Goal: Information Seeking & Learning: Learn about a topic

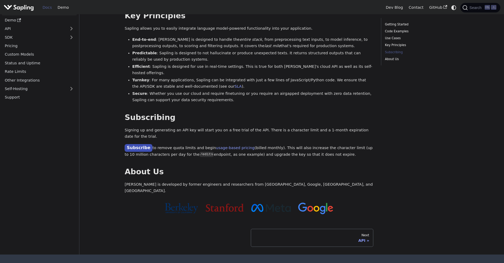
scroll to position [349, 0]
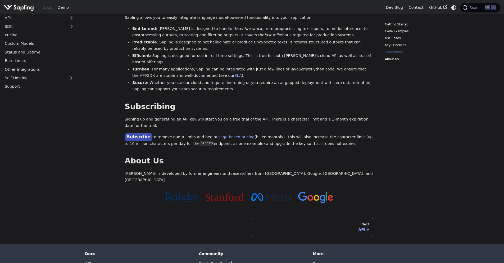
click at [371, 188] on div at bounding box center [249, 197] width 249 height 19
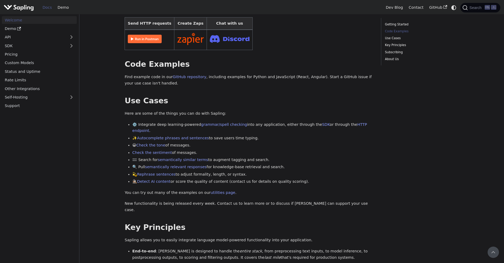
scroll to position [0, 0]
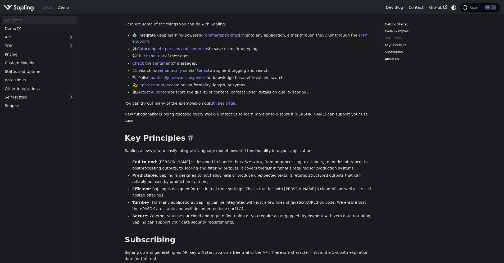
scroll to position [222, 0]
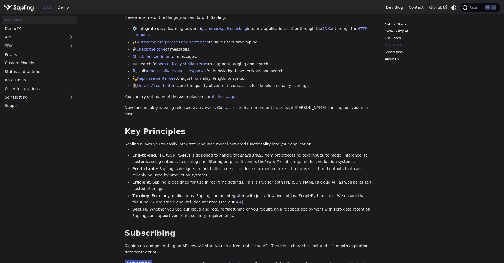
click at [293, 179] on li "Efficient : Sapling is designed for use in real-time settings. This is true for…" at bounding box center [252, 185] width 241 height 13
click at [283, 179] on li "Efficient : Sapling is designed for use in real-time settings. This is true for…" at bounding box center [252, 185] width 241 height 13
click at [298, 179] on li "Efficient : Sapling is designed for use in real-time settings. This is true for…" at bounding box center [252, 185] width 241 height 13
click at [291, 179] on li "Efficient : Sapling is designed for use in real-time settings. This is true for…" at bounding box center [252, 185] width 241 height 13
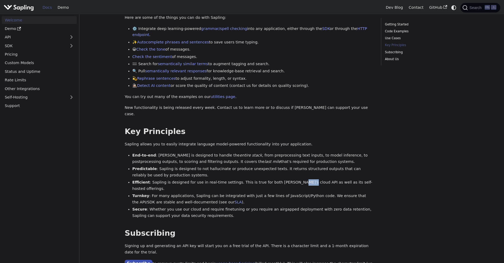
click at [291, 179] on li "Efficient : Sapling is designed for use in real-time settings. This is true for…" at bounding box center [252, 185] width 241 height 13
click at [288, 193] on li "Turnkey : For many applications, Sapling can be integrated with just a few line…" at bounding box center [252, 199] width 241 height 13
click at [287, 193] on li "Turnkey : For many applications, Sapling can be integrated with just a few line…" at bounding box center [252, 199] width 241 height 13
click at [266, 193] on li "Turnkey : For many applications, Sapling can be integrated with just a few line…" at bounding box center [252, 199] width 241 height 13
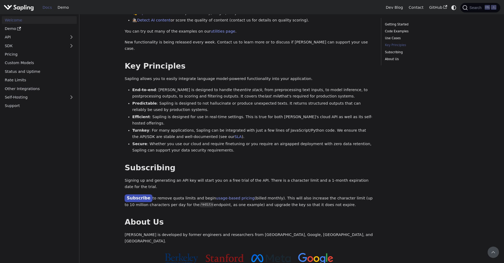
scroll to position [285, 0]
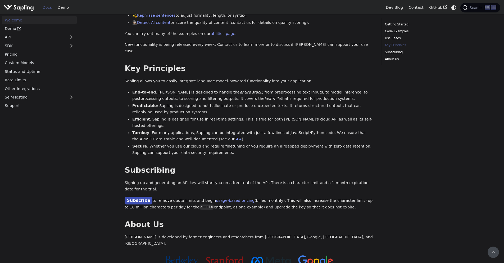
click at [257, 116] on li "Efficient : Sapling is designed for use in real-time settings. This is true for…" at bounding box center [252, 122] width 241 height 13
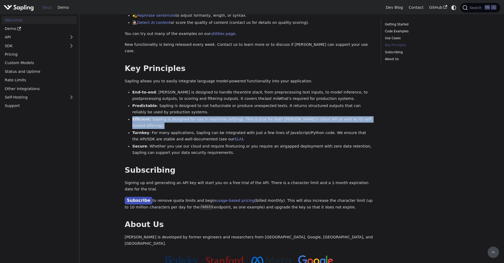
click at [257, 116] on li "Efficient : Sapling is designed for use in real-time settings. This is true for…" at bounding box center [252, 122] width 241 height 13
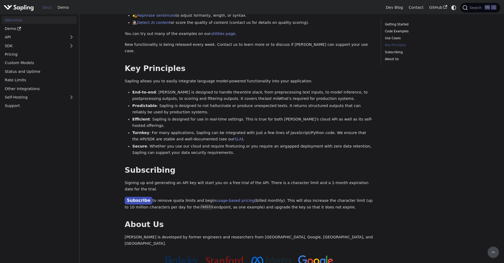
click at [246, 130] on li "Turnkey : For many applications, Sapling can be integrated with just a few line…" at bounding box center [252, 136] width 241 height 13
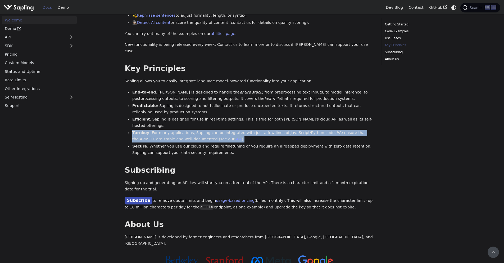
click at [246, 130] on li "Turnkey : For many applications, Sapling can be integrated with just a few line…" at bounding box center [252, 136] width 241 height 13
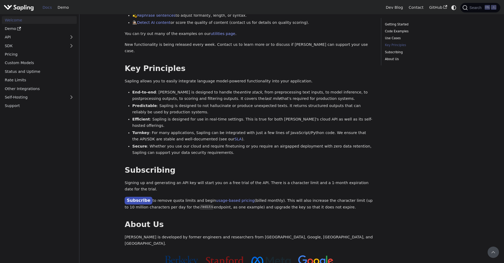
click at [231, 143] on li "Secure : Whether you use our cloud and require finetuning or you require an air…" at bounding box center [252, 149] width 241 height 13
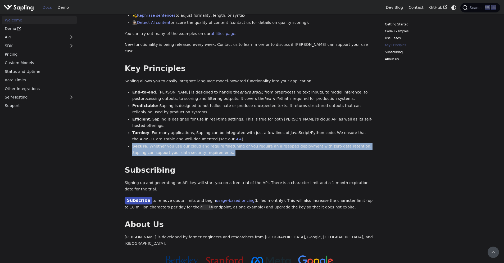
click at [231, 143] on li "Secure : Whether you use our cloud and require finetuning or you require an air…" at bounding box center [252, 149] width 241 height 13
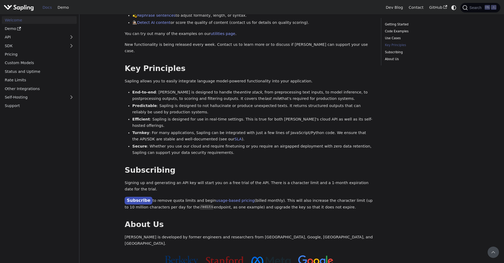
click at [220, 143] on li "Secure : Whether you use our cloud and require finetuning or you require an air…" at bounding box center [252, 149] width 241 height 13
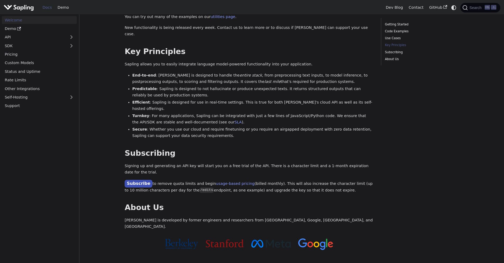
scroll to position [317, 0]
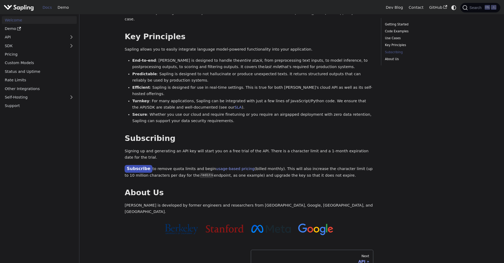
click at [250, 148] on p "Signing up and generating an API key will start you on a free trial of the API.…" at bounding box center [249, 154] width 249 height 13
click at [251, 165] on p "Subscribe to remove quota limits and begin usage-based pricing (billed monthly)…" at bounding box center [249, 171] width 249 height 13
click at [257, 165] on p "Subscribe to remove quota limits and begin usage-based pricing (billed monthly)…" at bounding box center [249, 171] width 249 height 13
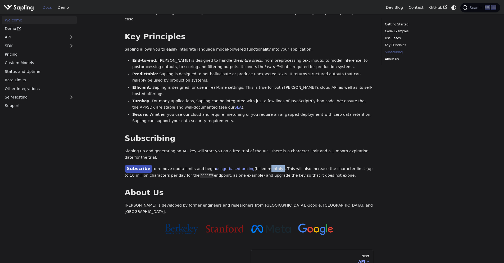
click at [257, 165] on p "Subscribe to remove quota limits and begin usage-based pricing (billed monthly)…" at bounding box center [249, 171] width 249 height 13
click at [225, 165] on p "Subscribe to remove quota limits and begin usage-based pricing (billed monthly)…" at bounding box center [249, 171] width 249 height 13
click at [211, 165] on p "Subscribe to remove quota limits and begin usage-based pricing (billed monthly)…" at bounding box center [249, 171] width 249 height 13
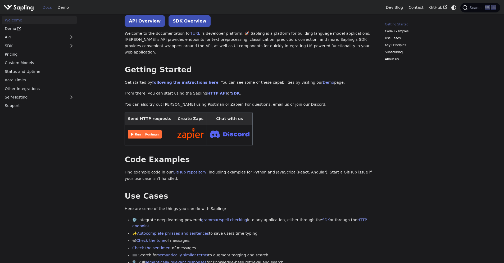
scroll to position [0, 0]
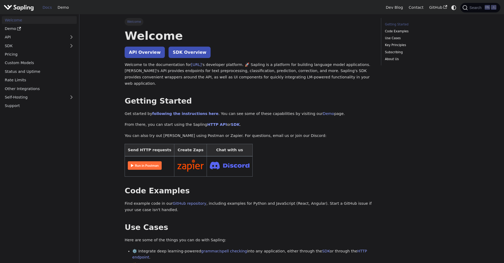
click at [152, 37] on h1 "Welcome" at bounding box center [249, 36] width 249 height 14
click at [201, 24] on ul "Welcome" at bounding box center [249, 21] width 249 height 7
click at [218, 66] on p "Welcome to the documentation for Sapling.ai 's developer platform. 🚀 Sapling is…" at bounding box center [249, 74] width 249 height 25
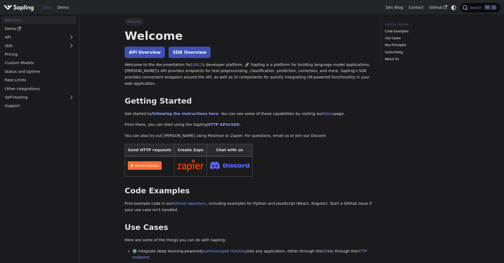
click at [228, 63] on p "Welcome to the documentation for Sapling.ai 's developer platform. 🚀 Sapling is…" at bounding box center [249, 74] width 249 height 25
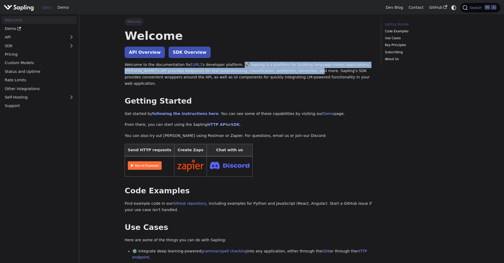
drag, startPoint x: 242, startPoint y: 66, endPoint x: 286, endPoint y: 71, distance: 44.3
click at [286, 71] on p "Welcome to the documentation for Sapling.ai 's developer platform. 🚀 Sapling is…" at bounding box center [249, 74] width 249 height 25
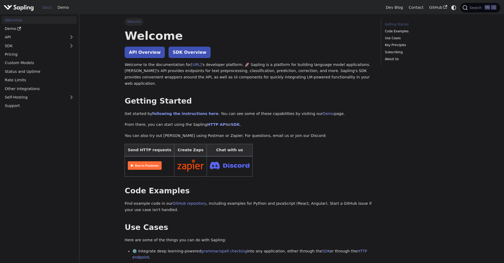
click at [286, 72] on p "Welcome to the documentation for Sapling.ai 's developer platform. 🚀 Sapling is…" at bounding box center [249, 74] width 249 height 25
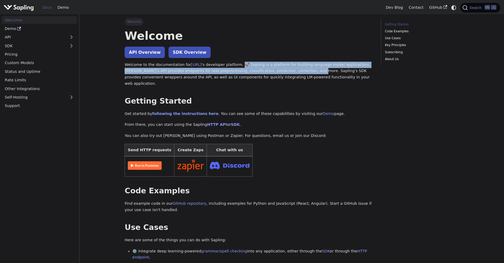
drag, startPoint x: 287, startPoint y: 71, endPoint x: 242, endPoint y: 65, distance: 44.9
click at [242, 65] on p "Welcome to the documentation for Sapling.ai 's developer platform. 🚀 Sapling is…" at bounding box center [249, 74] width 249 height 25
click at [245, 67] on p "Welcome to the documentation for Sapling.ai 's developer platform. 🚀 Sapling is…" at bounding box center [249, 74] width 249 height 25
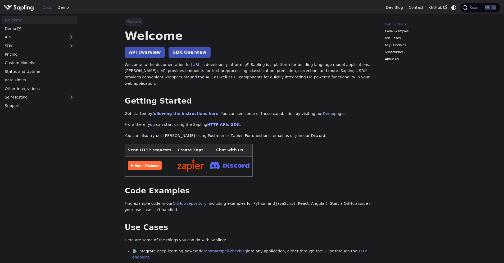
click at [156, 31] on h1 "Welcome" at bounding box center [249, 36] width 249 height 14
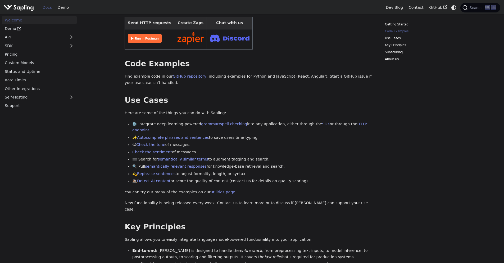
scroll to position [159, 0]
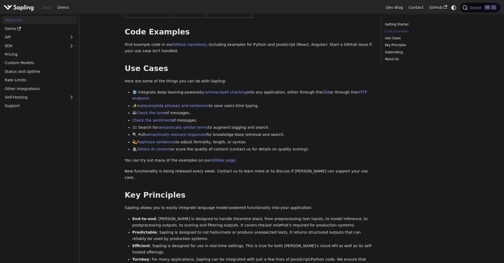
click at [279, 139] on li "💫 Rephrase sentences to adjust formality, length, or syntax." at bounding box center [252, 142] width 241 height 6
click at [251, 142] on div "Welcome API Overview SDK Overview Welcome to the documentation for Sapling.ai '…" at bounding box center [249, 133] width 249 height 527
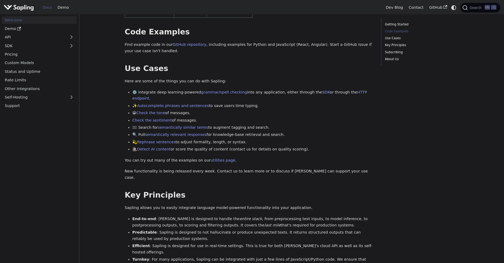
click at [251, 142] on div "Welcome API Overview SDK Overview Welcome to the documentation for Sapling.ai '…" at bounding box center [249, 133] width 249 height 527
click at [255, 165] on div "Welcome API Overview SDK Overview Welcome to the documentation for Sapling.ai '…" at bounding box center [249, 133] width 249 height 527
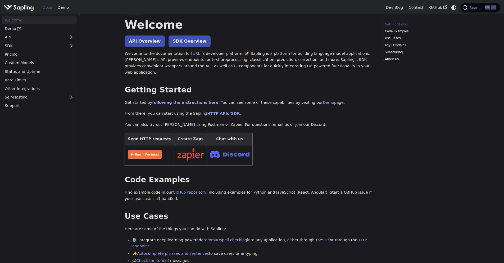
scroll to position [0, 0]
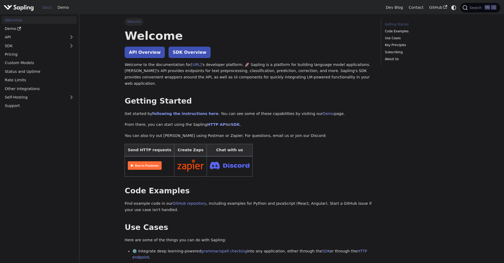
click at [280, 169] on table "Send HTTP requests Create Zaps Chat with us" at bounding box center [249, 160] width 249 height 33
click at [282, 155] on table "Send HTTP requests Create Zaps Chat with us" at bounding box center [249, 160] width 249 height 33
click at [370, 133] on p "You can also try out Sapling using Postman or Zapier. For questions, email us o…" at bounding box center [249, 136] width 249 height 6
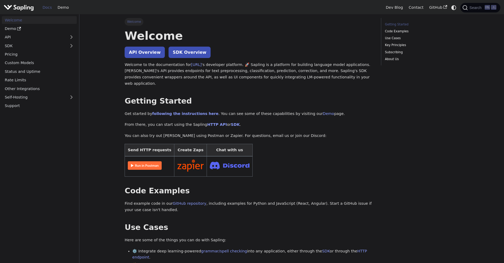
click at [283, 111] on p "Get started by following the instructions here . You can see some of these capa…" at bounding box center [249, 114] width 249 height 6
click at [277, 133] on p "You can also try out Sapling using Postman or Zapier. For questions, email us o…" at bounding box center [249, 136] width 249 height 6
click at [279, 144] on table "Send HTTP requests Create Zaps Chat with us" at bounding box center [249, 160] width 249 height 33
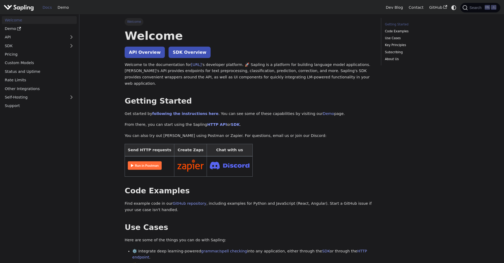
click at [272, 133] on p "You can also try out Sapling using Postman or Zapier. For questions, email us o…" at bounding box center [249, 136] width 249 height 6
click at [278, 133] on p "You can also try out Sapling using Postman or Zapier. For questions, email us o…" at bounding box center [249, 136] width 249 height 6
click at [279, 144] on table "Send HTTP requests Create Zaps Chat with us" at bounding box center [249, 160] width 249 height 33
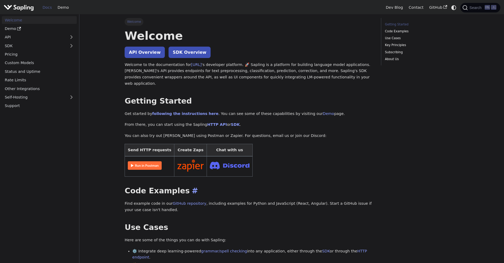
click at [270, 186] on h2 "Code Examples ​" at bounding box center [249, 191] width 249 height 10
drag, startPoint x: 209, startPoint y: 107, endPoint x: 307, endPoint y: 109, distance: 99.0
click at [307, 111] on p "Get started by following the instructions here . You can see some of these capa…" at bounding box center [249, 114] width 249 height 6
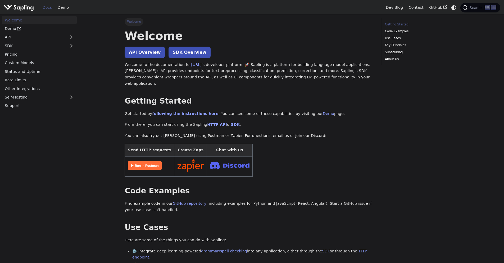
click at [303, 121] on p "From there, you can start using the Sapling HTTP API or SDK ." at bounding box center [249, 124] width 249 height 6
click at [310, 144] on table "Send HTTP requests Create Zaps Chat with us" at bounding box center [249, 160] width 249 height 33
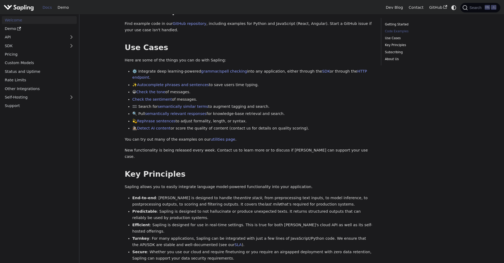
scroll to position [191, 0]
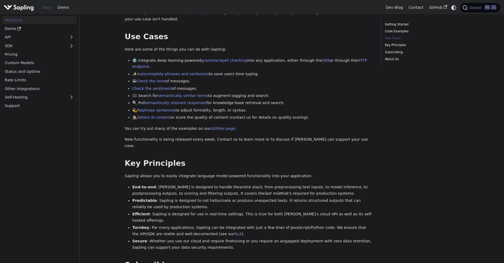
click at [180, 125] on p "You can try out many of the examples on our utilities page ." at bounding box center [249, 128] width 249 height 6
click at [182, 136] on p "New functionality is being released every week. Contact us to learn more or to …" at bounding box center [249, 142] width 249 height 13
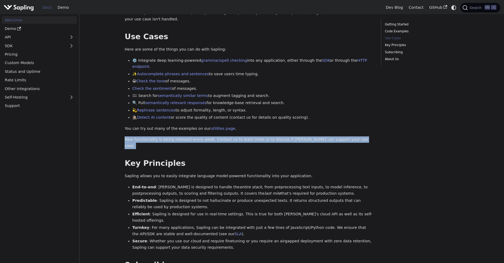
click at [182, 136] on p "New functionality is being released every week. Contact us to learn more or to …" at bounding box center [249, 142] width 249 height 13
click at [175, 136] on p "New functionality is being released every week. Contact us to learn more or to …" at bounding box center [249, 142] width 249 height 13
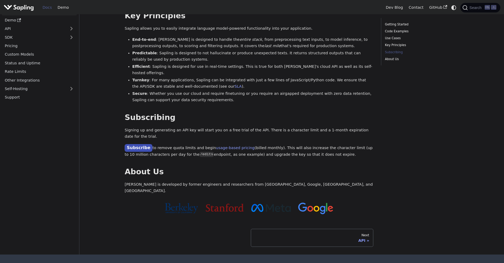
scroll to position [349, 0]
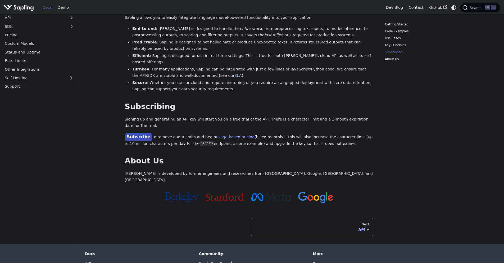
click at [176, 170] on p "Sapling is developed by former engineers and researchers from Berkeley, Google,…" at bounding box center [249, 176] width 249 height 13
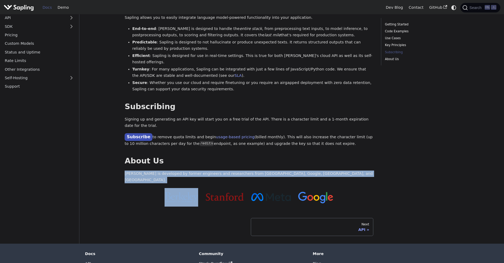
click at [176, 170] on p "Sapling is developed by former engineers and researchers from Berkeley, Google,…" at bounding box center [249, 176] width 249 height 13
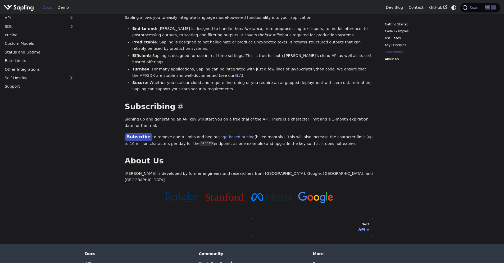
click at [300, 102] on h2 "Subscribing ​" at bounding box center [249, 107] width 249 height 10
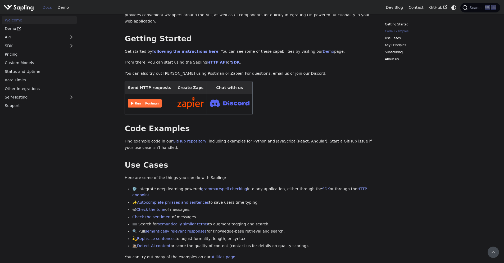
scroll to position [0, 0]
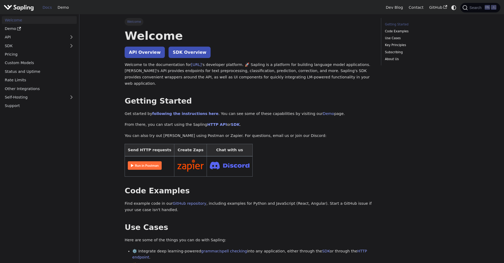
click at [294, 155] on table "Send HTTP requests Create Zaps Chat with us" at bounding box center [249, 160] width 249 height 33
click at [320, 154] on table "Send HTTP requests Create Zaps Chat with us" at bounding box center [249, 160] width 249 height 33
click at [269, 133] on p "You can also try out Sapling using Postman or Zapier. For questions, email us o…" at bounding box center [249, 136] width 249 height 6
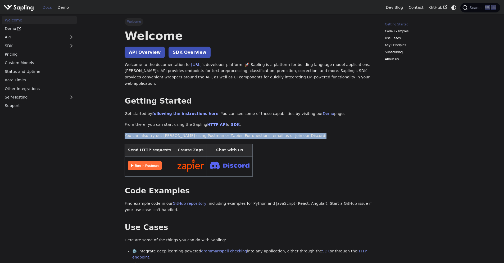
click at [269, 133] on p "You can also try out Sapling using Postman or Zapier. For questions, email us o…" at bounding box center [249, 136] width 249 height 6
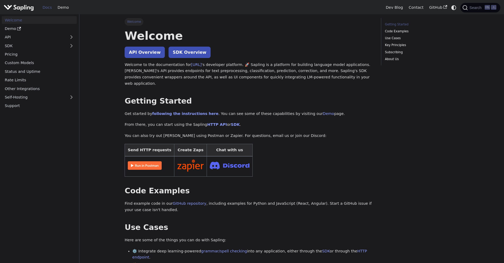
click at [270, 144] on table "Send HTTP requests Create Zaps Chat with us" at bounding box center [249, 160] width 249 height 33
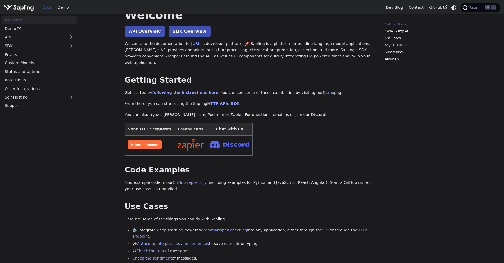
scroll to position [32, 0]
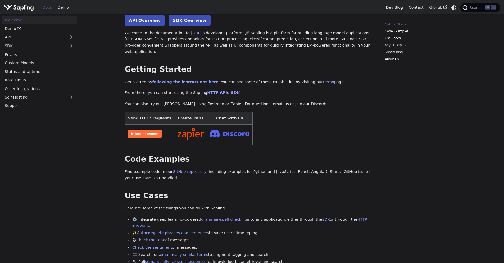
click at [230, 169] on p "Find example code in our GitHub repository , including examples for Python and …" at bounding box center [249, 175] width 249 height 13
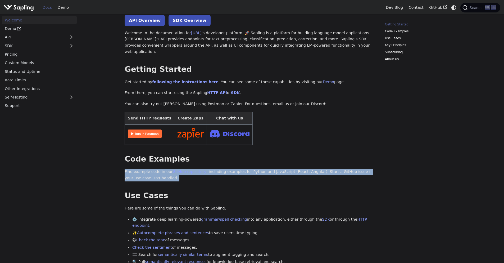
click at [230, 169] on p "Find example code in our GitHub repository , including examples for Python and …" at bounding box center [249, 175] width 249 height 13
click at [237, 183] on div "Welcome API Overview SDK Overview Welcome to the documentation for Sapling.ai '…" at bounding box center [249, 260] width 249 height 527
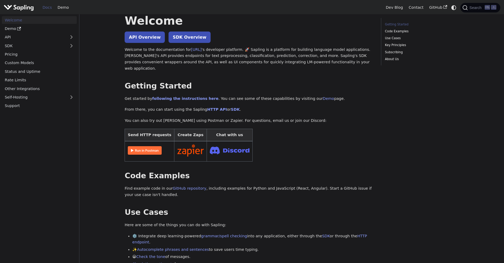
scroll to position [0, 0]
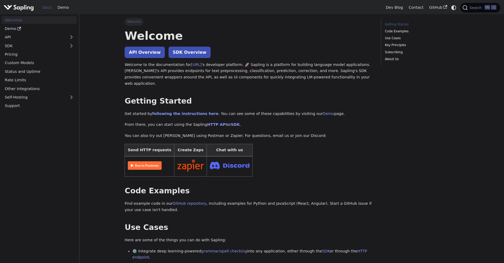
click at [225, 77] on p "Welcome to the documentation for Sapling.ai 's developer platform. 🚀 Sapling is…" at bounding box center [249, 74] width 249 height 25
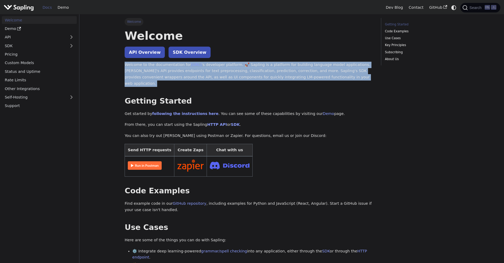
click at [225, 77] on p "Welcome to the documentation for Sapling.ai 's developer platform. 🚀 Sapling is…" at bounding box center [249, 74] width 249 height 25
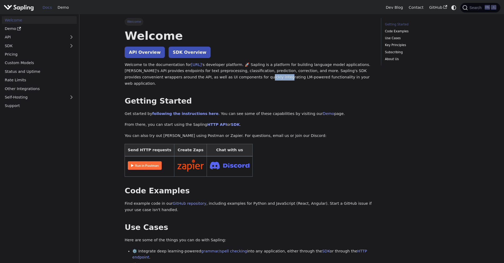
click at [225, 77] on p "Welcome to the documentation for Sapling.ai 's developer platform. 🚀 Sapling is…" at bounding box center [249, 74] width 249 height 25
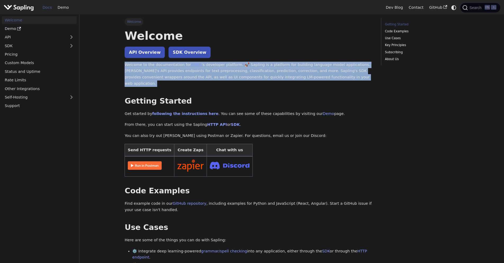
click at [225, 77] on p "Welcome to the documentation for Sapling.ai 's developer platform. 🚀 Sapling is…" at bounding box center [249, 74] width 249 height 25
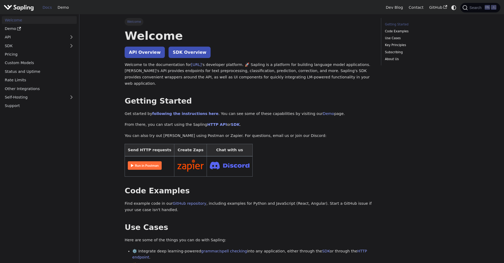
click at [237, 77] on p "Welcome to the documentation for Sapling.ai 's developer platform. 🚀 Sapling is…" at bounding box center [249, 74] width 249 height 25
click at [246, 76] on p "Welcome to the documentation for Sapling.ai 's developer platform. 🚀 Sapling is…" at bounding box center [249, 74] width 249 height 25
click at [264, 76] on p "Welcome to the documentation for Sapling.ai 's developer platform. 🚀 Sapling is…" at bounding box center [249, 74] width 249 height 25
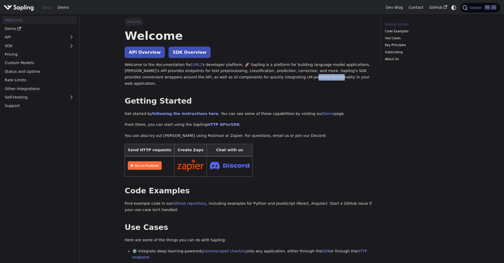
click at [264, 76] on p "Welcome to the documentation for Sapling.ai 's developer platform. 🚀 Sapling is…" at bounding box center [249, 74] width 249 height 25
click at [285, 78] on p "Welcome to the documentation for Sapling.ai 's developer platform. 🚀 Sapling is…" at bounding box center [249, 74] width 249 height 25
click at [299, 78] on p "Welcome to the documentation for Sapling.ai 's developer platform. 🚀 Sapling is…" at bounding box center [249, 74] width 249 height 25
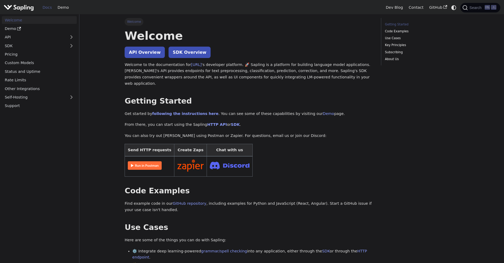
click at [308, 78] on p "Welcome to the documentation for Sapling.ai 's developer platform. 🚀 Sapling is…" at bounding box center [249, 74] width 249 height 25
click at [326, 96] on h2 "Getting Started ​" at bounding box center [249, 101] width 249 height 10
click at [313, 133] on p "You can also try out Sapling using Postman or Zapier. For questions, email us o…" at bounding box center [249, 136] width 249 height 6
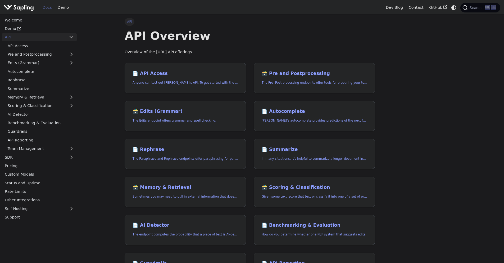
click at [410, 129] on div "API API Overview Overview of the Sapling.ai API offerings. 📄️ API Access Anyone…" at bounding box center [291, 185] width 349 height 343
click at [187, 51] on p "Overview of the Sapling.ai API offerings." at bounding box center [250, 52] width 251 height 6
click at [242, 40] on h1 "API Overview" at bounding box center [250, 36] width 251 height 14
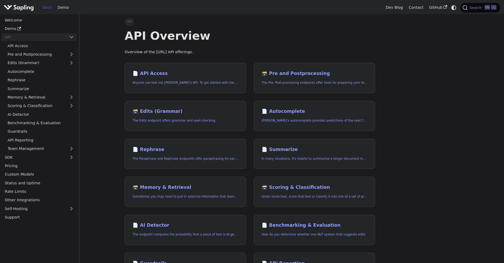
click at [183, 34] on h1 "API Overview" at bounding box center [250, 36] width 251 height 14
click at [245, 40] on h1 "API Overview" at bounding box center [250, 36] width 251 height 14
click at [367, 51] on p "Overview of the Sapling.ai API offerings." at bounding box center [250, 52] width 251 height 6
click at [190, 51] on p "Overview of the Sapling.ai API offerings." at bounding box center [250, 52] width 251 height 6
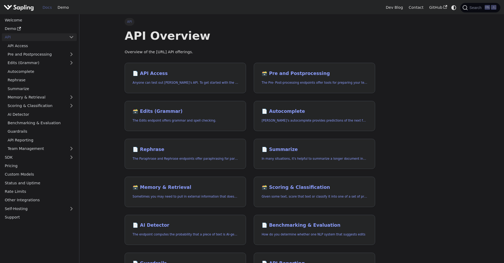
click at [190, 51] on p "Overview of the Sapling.ai API offerings." at bounding box center [250, 52] width 251 height 6
click at [206, 45] on header "API Overview Overview of the Sapling.ai API offerings." at bounding box center [250, 42] width 251 height 26
click at [408, 59] on div "API API Overview Overview of the Sapling.ai API offerings. 📄️ API Access Anyone…" at bounding box center [291, 185] width 349 height 343
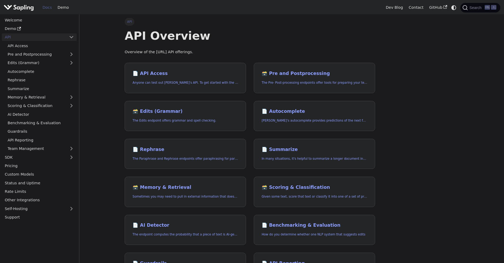
click at [464, 119] on div "API API Overview Overview of the Sapling.ai API offerings. 📄️ API Access Anyone…" at bounding box center [291, 185] width 349 height 343
click at [410, 110] on div "API API Overview Overview of the Sapling.ai API offerings. 📄️ API Access Anyone…" at bounding box center [291, 185] width 349 height 343
click at [183, 85] on p "Anyone can test out Sapling's API. To get started with the API, simply:" at bounding box center [186, 82] width 106 height 5
click at [407, 119] on div "API API Overview Overview of the Sapling.ai API offerings. 📄️ API Access Anyone…" at bounding box center [291, 185] width 349 height 343
click at [446, 106] on div "API API Overview Overview of the Sapling.ai API offerings. 📄️ API Access Anyone…" at bounding box center [291, 185] width 349 height 343
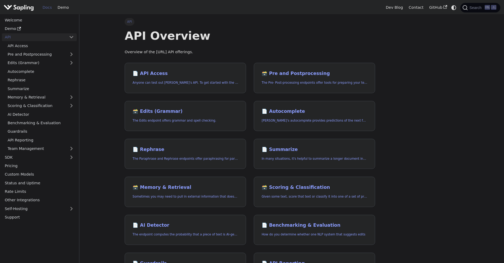
click at [446, 106] on div "API API Overview Overview of the Sapling.ai API offerings. 📄️ API Access Anyone…" at bounding box center [291, 185] width 349 height 343
click at [394, 157] on div "API API Overview Overview of the Sapling.ai API offerings. 📄️ API Access Anyone…" at bounding box center [291, 185] width 349 height 343
click at [394, 184] on div "API API Overview Overview of the Sapling.ai API offerings. 📄️ API Access Anyone…" at bounding box center [291, 185] width 349 height 343
click at [455, 95] on div "API API Overview Overview of the Sapling.ai API offerings. 📄️ API Access Anyone…" at bounding box center [291, 185] width 349 height 343
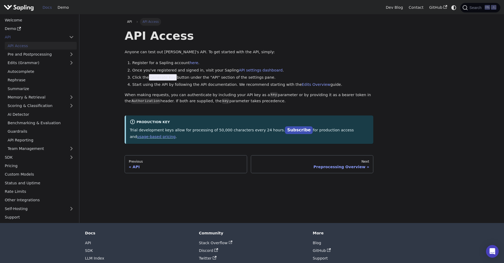
click at [270, 47] on div "API Access Anyone can test out Sapling's API. To get started with the API, simp…" at bounding box center [249, 86] width 249 height 115
click at [164, 77] on span "Generate Key" at bounding box center [163, 77] width 28 height 6
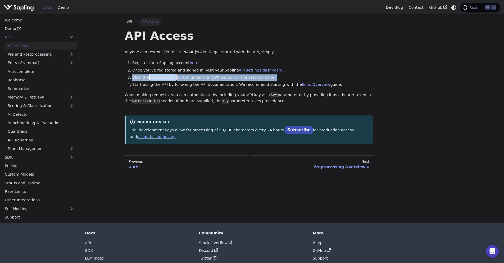
click at [164, 77] on span "Generate Key" at bounding box center [163, 77] width 28 height 6
drag, startPoint x: 174, startPoint y: 78, endPoint x: 147, endPoint y: 77, distance: 27.0
click at [147, 77] on li "Click the Generate Key button under the "API" section of the settings pane." at bounding box center [252, 77] width 241 height 6
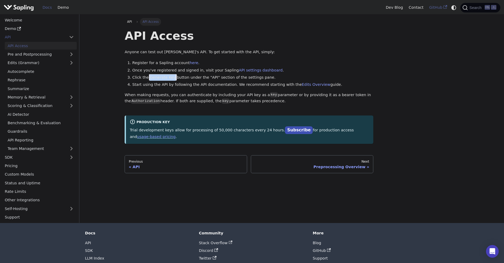
click at [434, 7] on link "GitHub" at bounding box center [438, 7] width 24 height 8
click at [311, 69] on li "Once you've registered and signed in, visit your Sapling API settings dashboard…" at bounding box center [252, 70] width 241 height 6
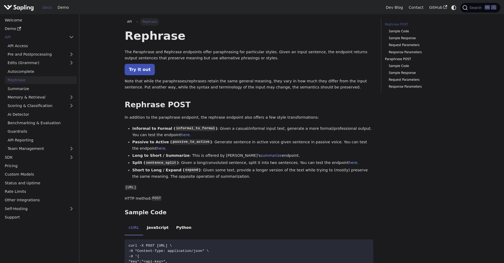
click at [185, 143] on code "passive_to_active" at bounding box center [191, 141] width 38 height 5
click at [184, 145] on li "Passive to Active ( passive_to_active ) : Generate sentence in active voice giv…" at bounding box center [252, 145] width 241 height 13
click at [193, 128] on code "informal_to_formal" at bounding box center [195, 128] width 40 height 5
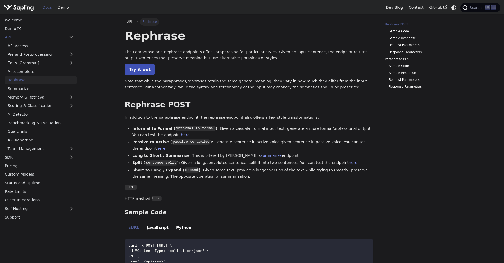
click at [192, 137] on li "Informal to Formal ( informal_to_formal ) : Given a casual/informal input text,…" at bounding box center [252, 131] width 241 height 13
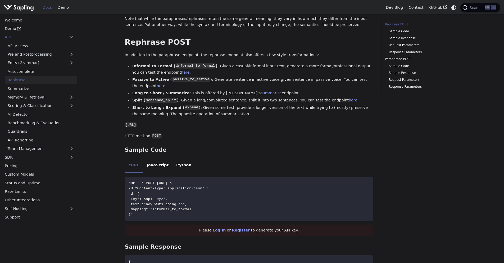
scroll to position [64, 0]
click at [166, 165] on li "JavaScript" at bounding box center [157, 164] width 29 height 15
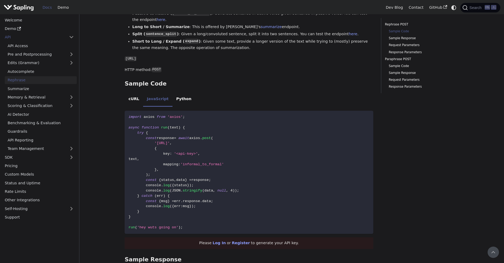
scroll to position [127, 0]
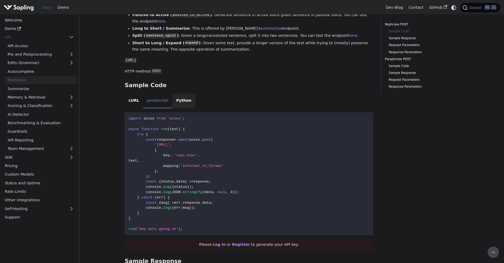
click at [185, 102] on li "Python" at bounding box center [184, 101] width 23 height 15
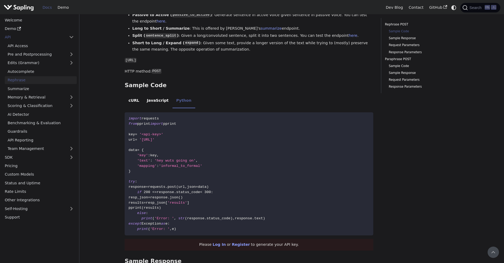
click at [214, 99] on ul "cURL JavaScript Python" at bounding box center [249, 101] width 249 height 15
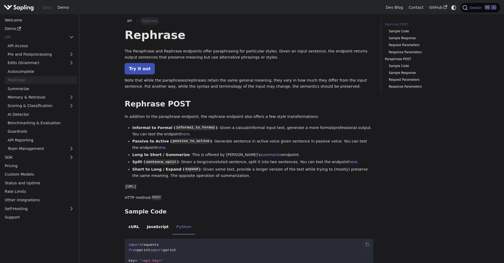
scroll to position [0, 0]
click at [242, 117] on p "In addition to the paraphrase endpoint, the rephrase endpoint also offers a few…" at bounding box center [249, 117] width 249 height 6
